Goal: Obtain resource: Obtain resource

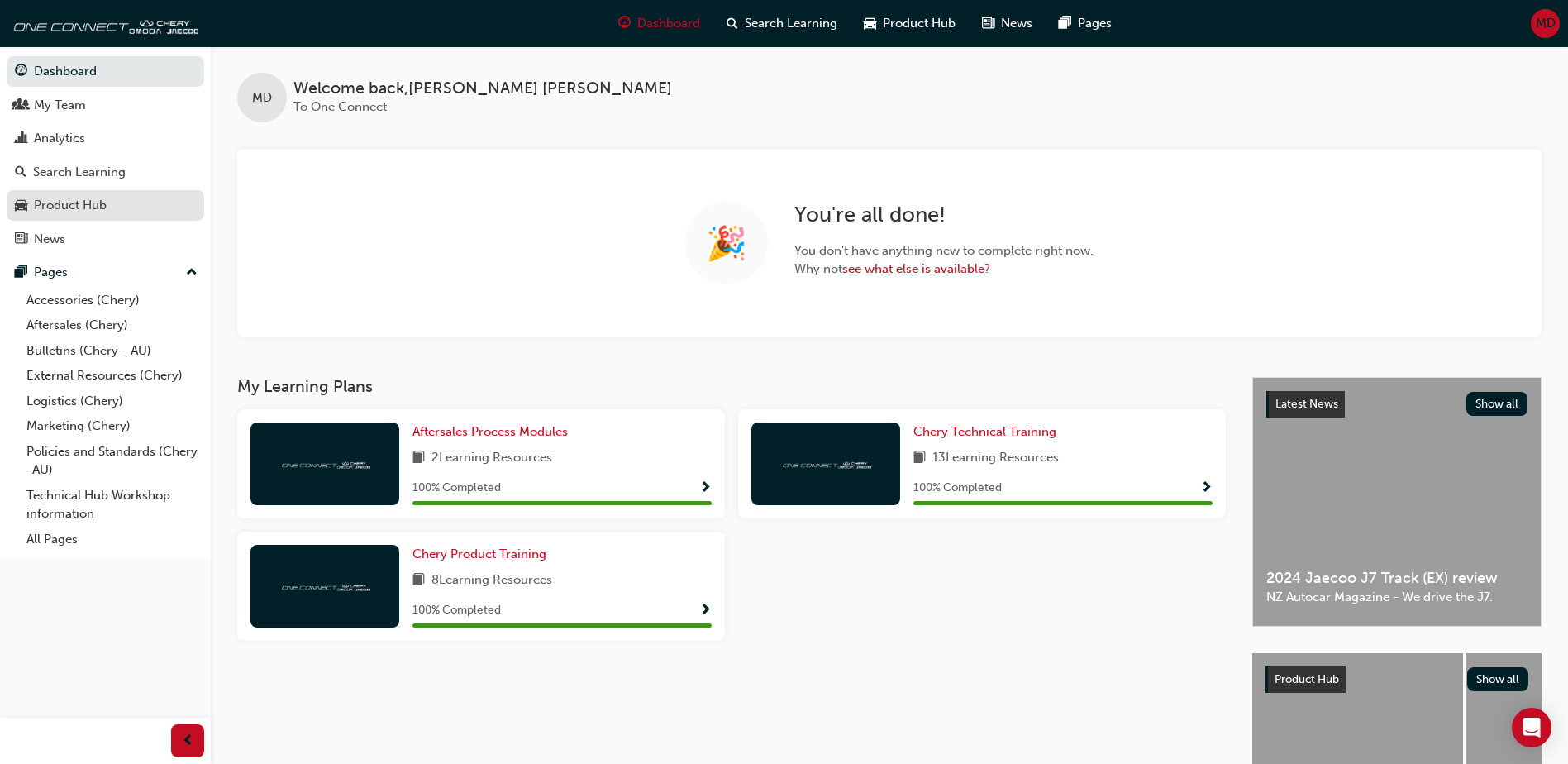
click at [78, 198] on div "Product Hub" at bounding box center [70, 206] width 73 height 19
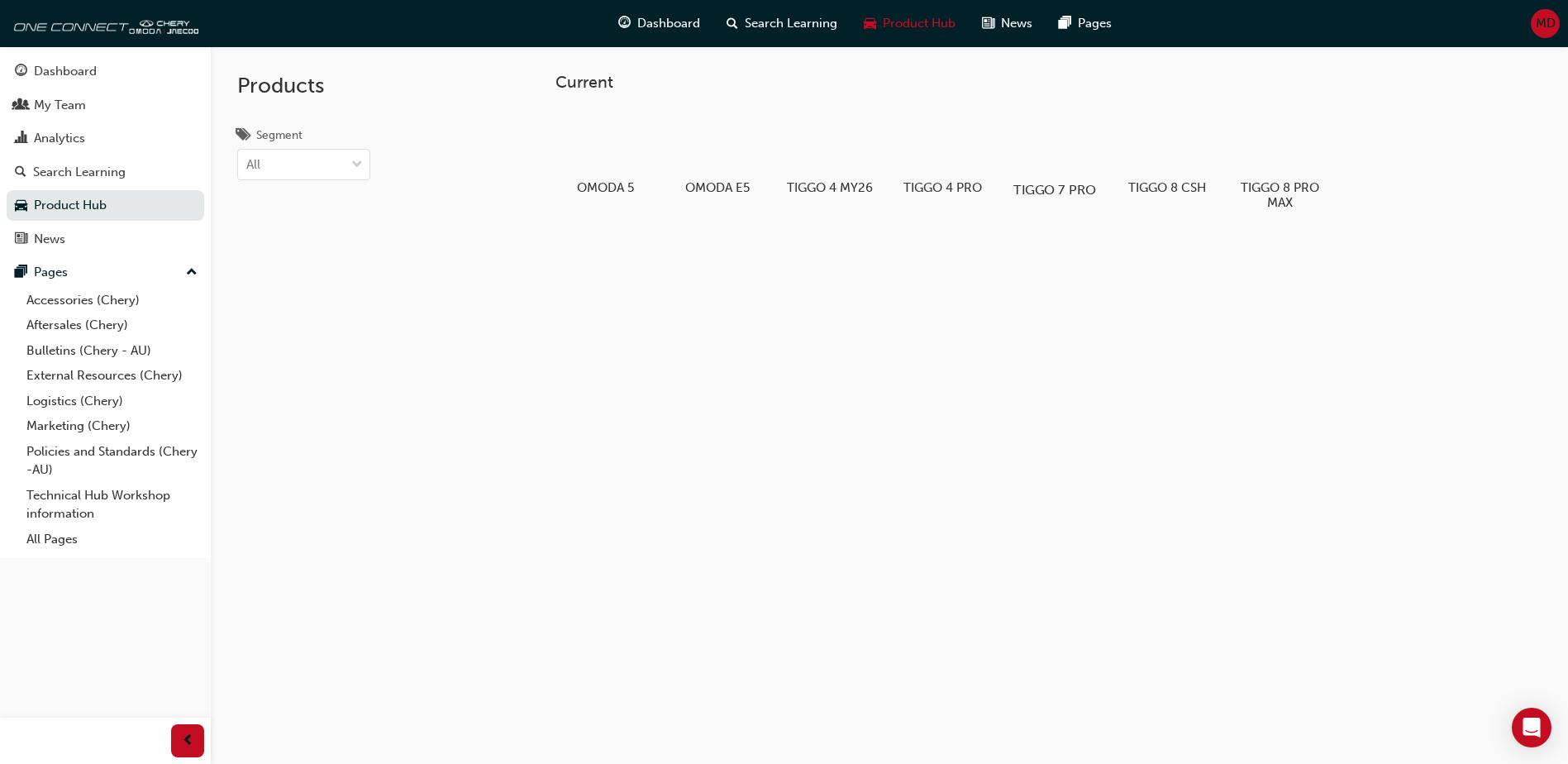
click at [1046, 159] on div at bounding box center [1055, 142] width 92 height 67
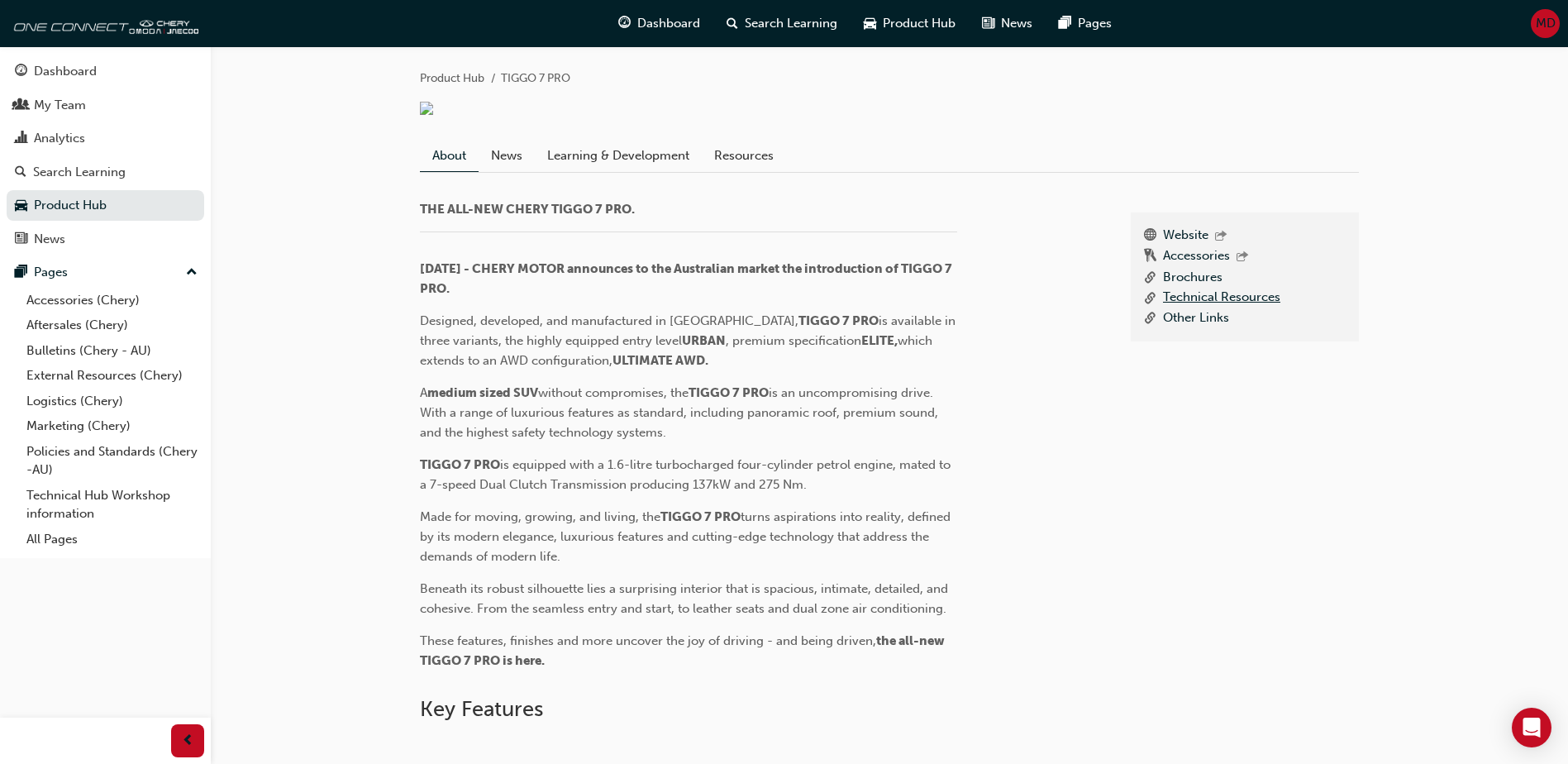
scroll to position [496, 0]
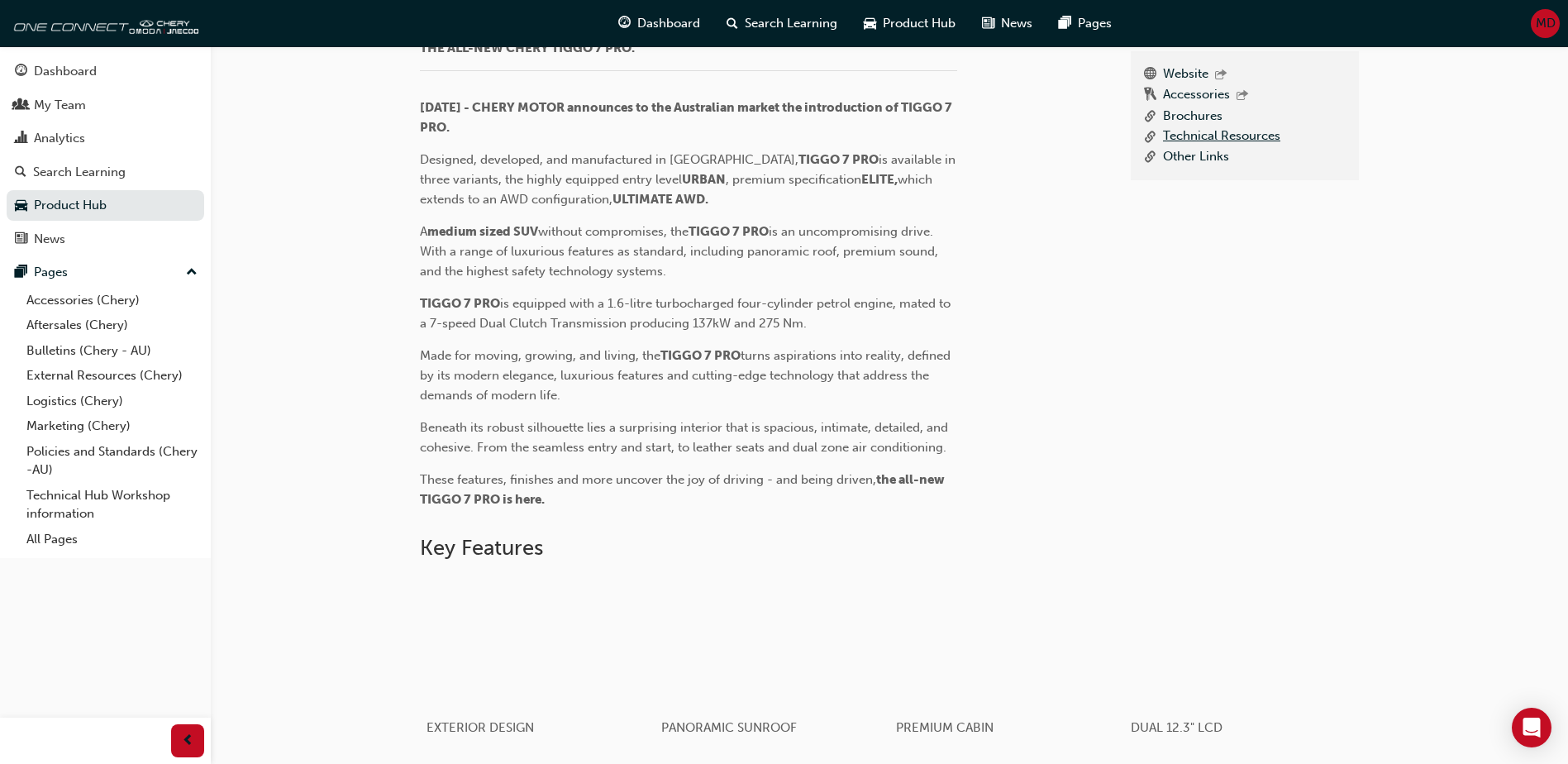
click at [1201, 147] on link "Technical Resources" at bounding box center [1222, 137] width 117 height 21
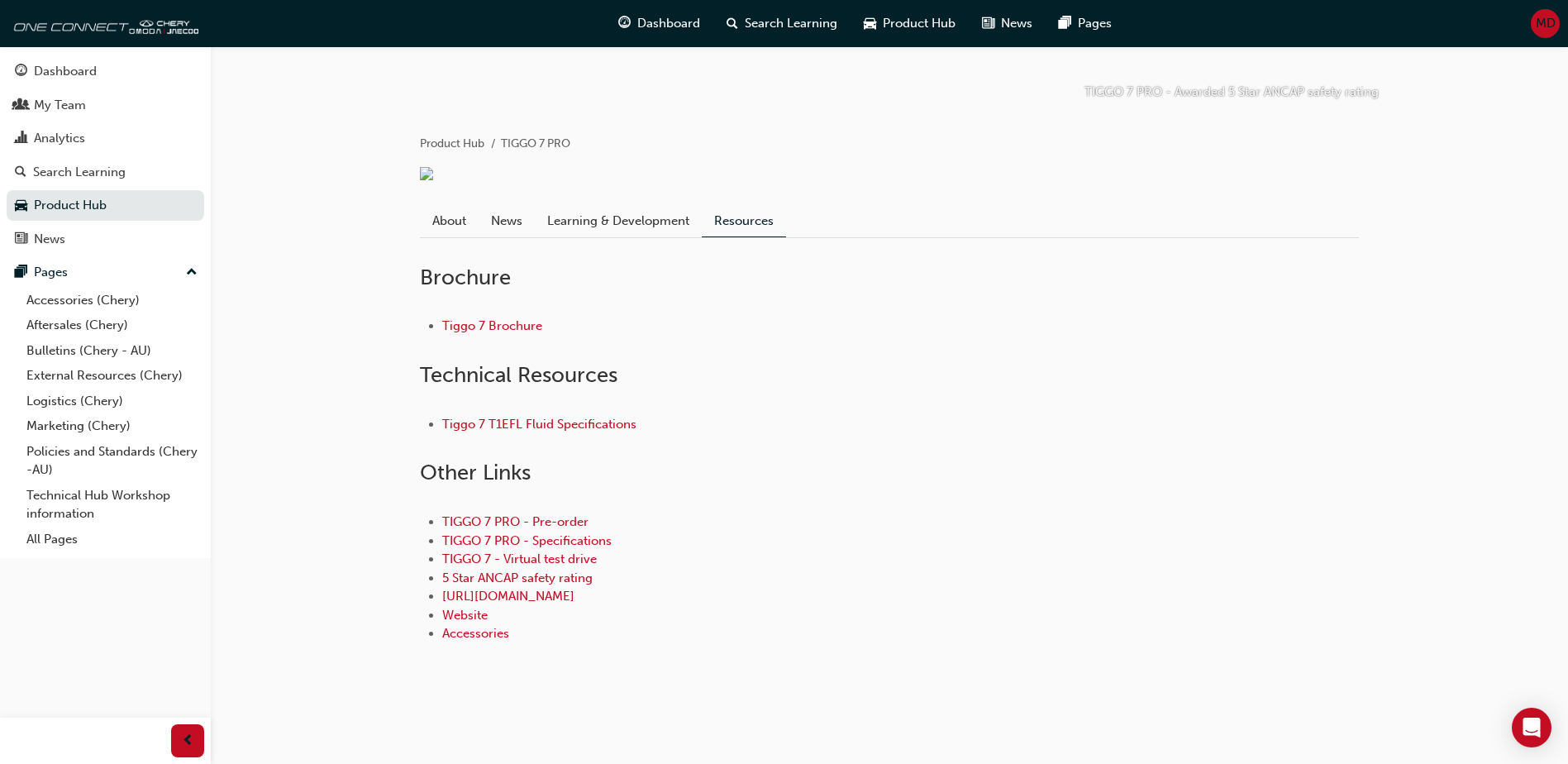
scroll to position [371, 0]
click at [562, 599] on link "[URL][DOMAIN_NAME]" at bounding box center [508, 595] width 132 height 15
click at [71, 202] on link "Product Hub" at bounding box center [105, 205] width 198 height 30
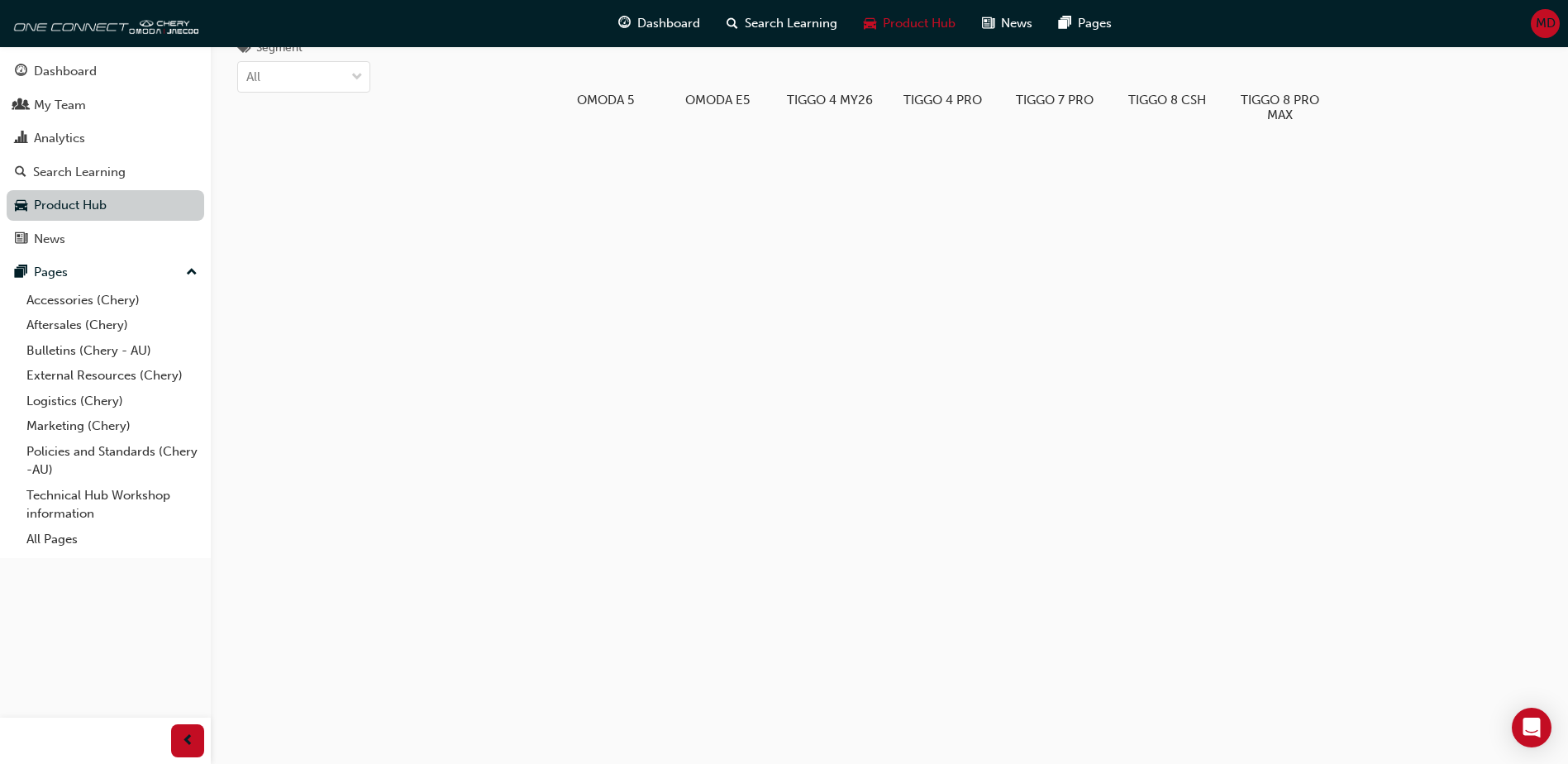
scroll to position [87, 0]
click at [72, 134] on div "Analytics" at bounding box center [59, 138] width 51 height 19
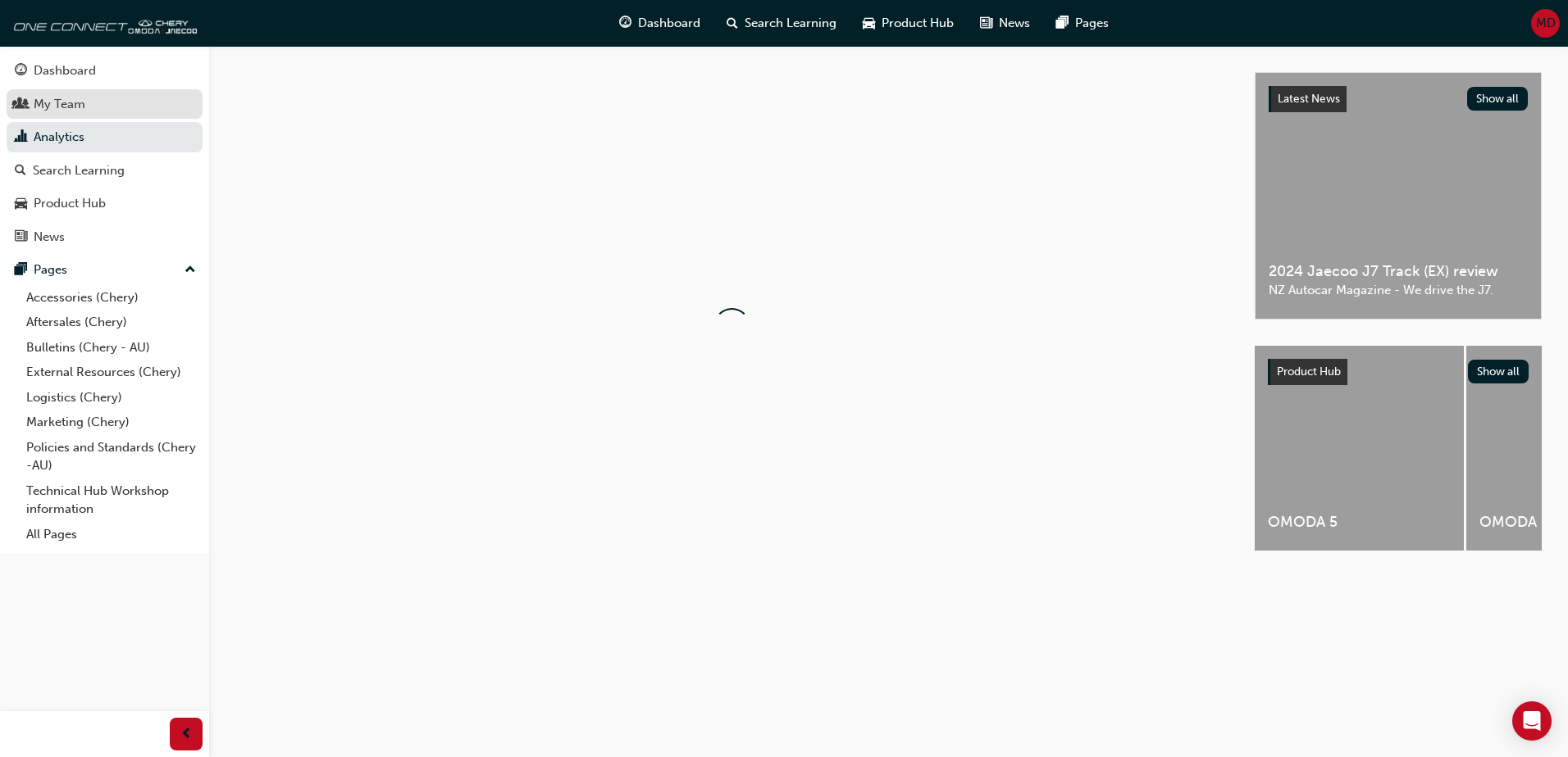
click at [70, 92] on link "My Team" at bounding box center [105, 104] width 196 height 30
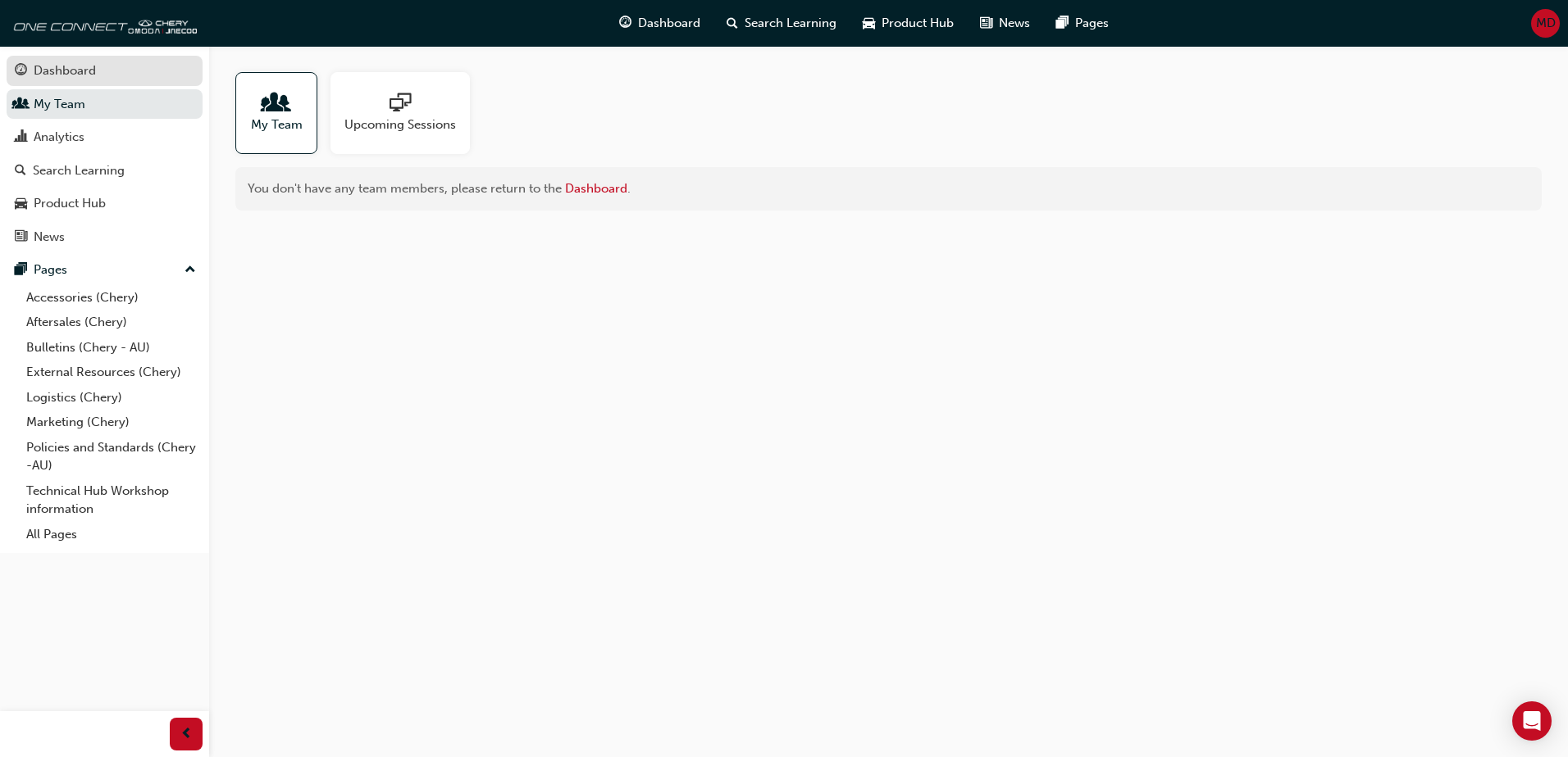
click at [86, 59] on link "Dashboard" at bounding box center [105, 70] width 196 height 30
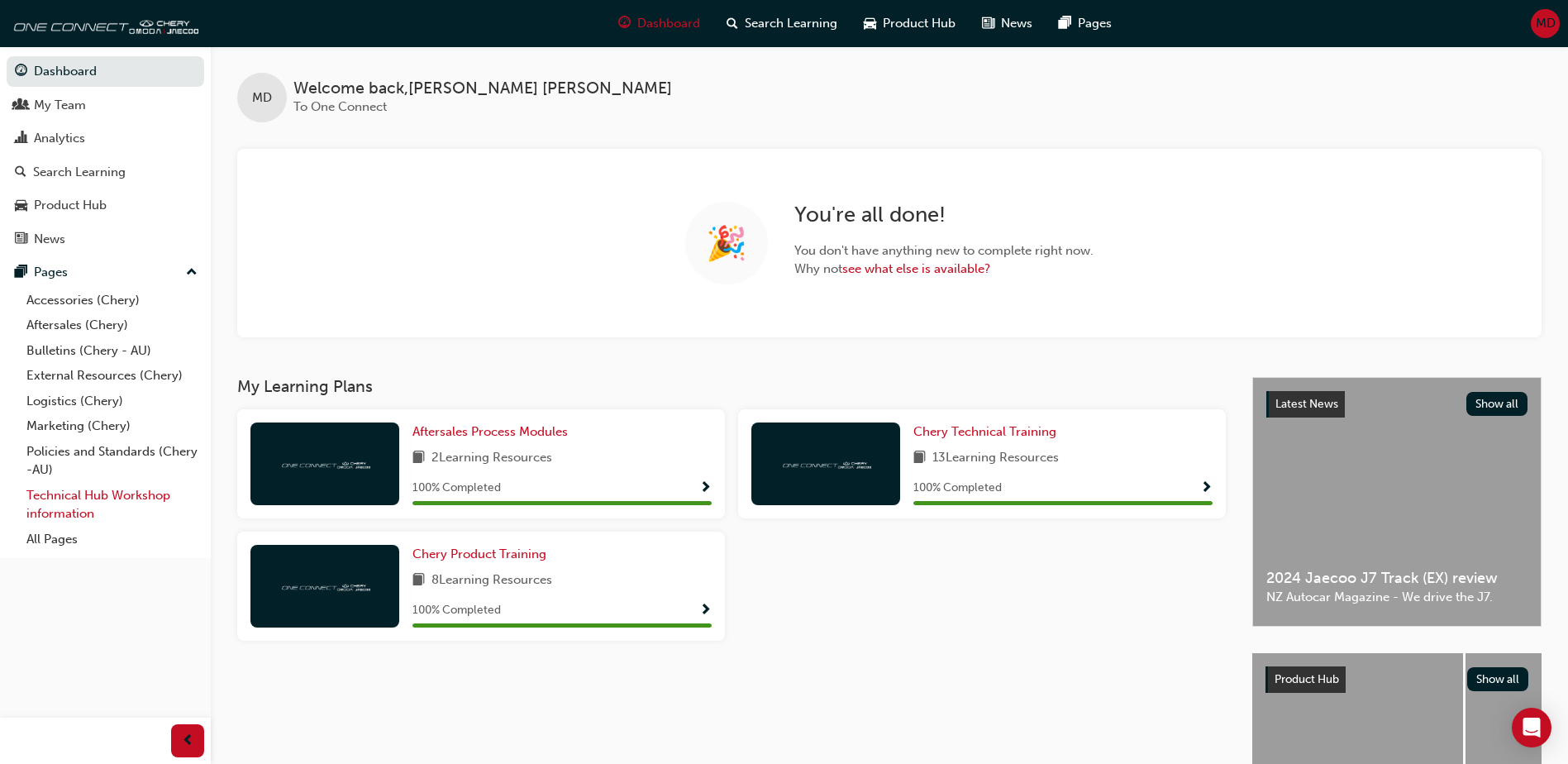
click at [71, 497] on link "Technical Hub Workshop information" at bounding box center [111, 505] width 184 height 44
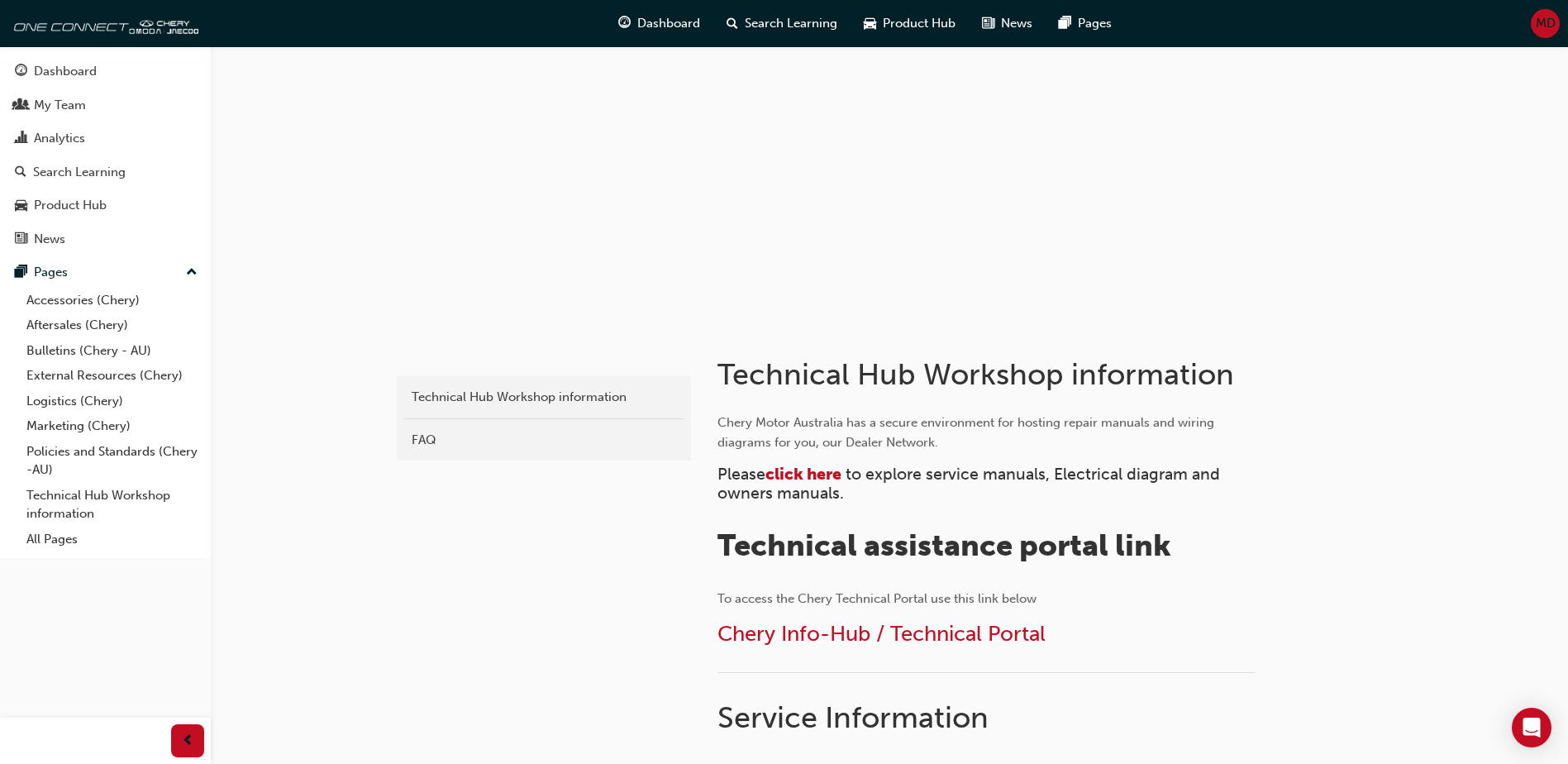
scroll to position [83, 0]
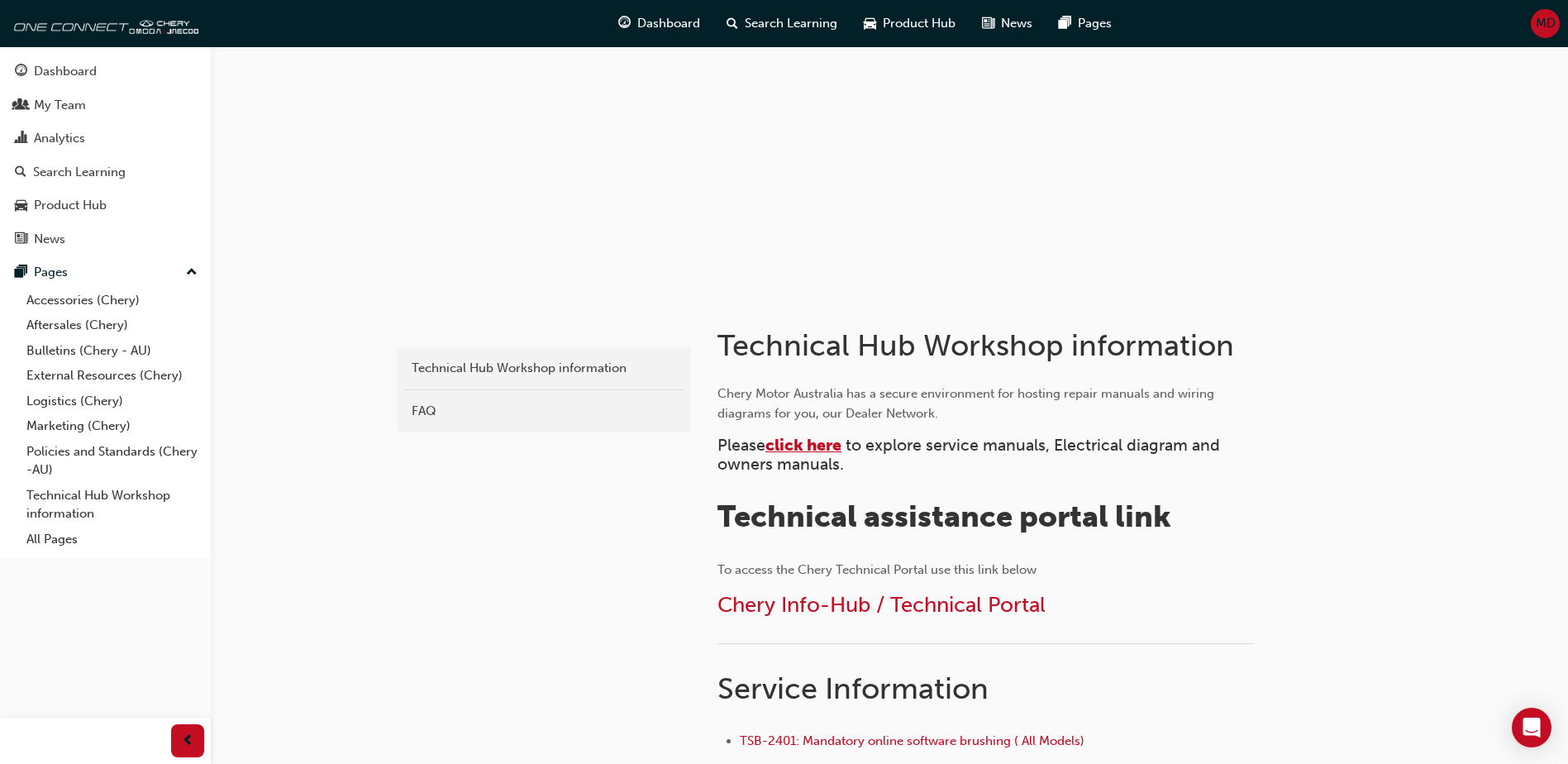
click at [834, 447] on span "click here" at bounding box center [803, 445] width 76 height 19
